Goal: Find contact information: Find contact information

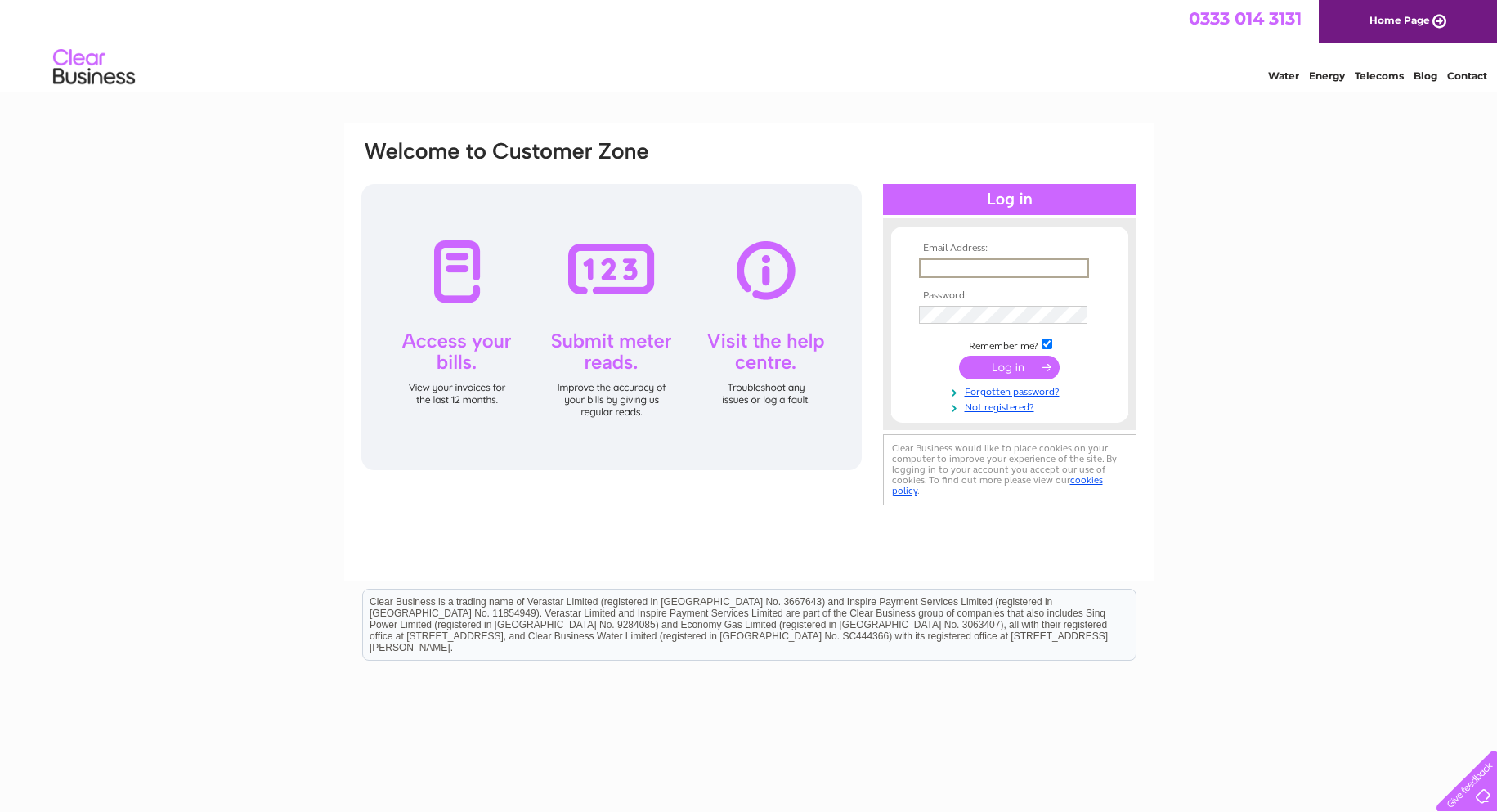
click at [946, 259] on input "text" at bounding box center [1004, 268] width 170 height 20
type input "[EMAIL_ADDRESS][DOMAIN_NAME]"
click at [1017, 363] on input "submit" at bounding box center [1009, 365] width 101 height 23
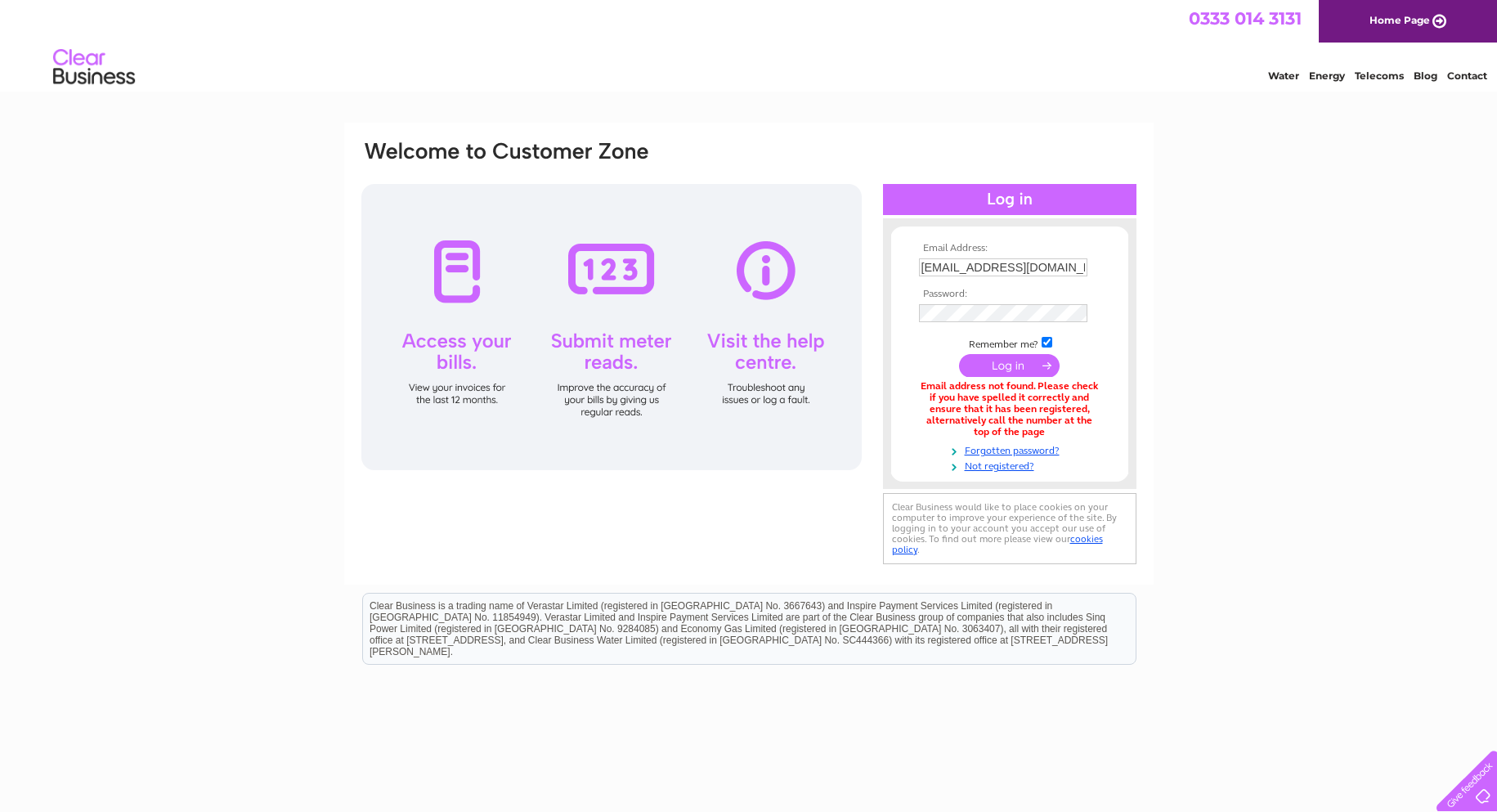
click at [1019, 363] on input "submit" at bounding box center [1009, 365] width 101 height 23
click at [1467, 73] on link "Contact" at bounding box center [1467, 76] width 40 height 13
